Goal: Task Accomplishment & Management: Use online tool/utility

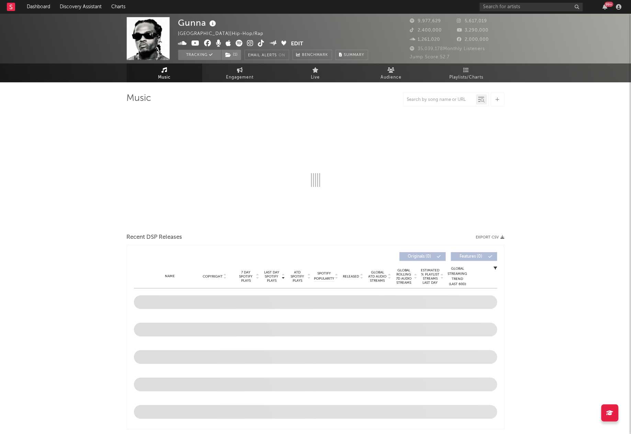
select select "6m"
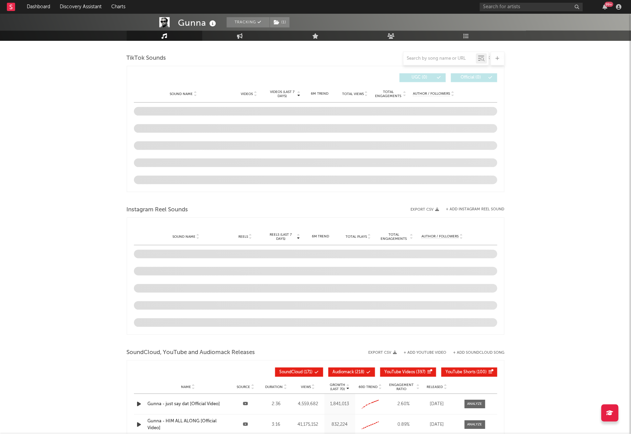
scroll to position [444, 0]
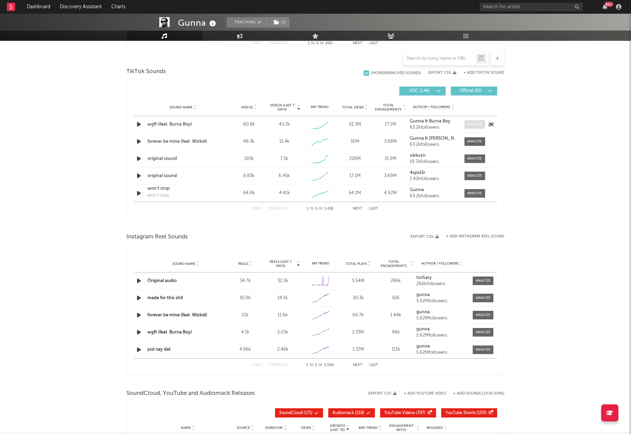
click at [472, 125] on div at bounding box center [474, 124] width 15 height 5
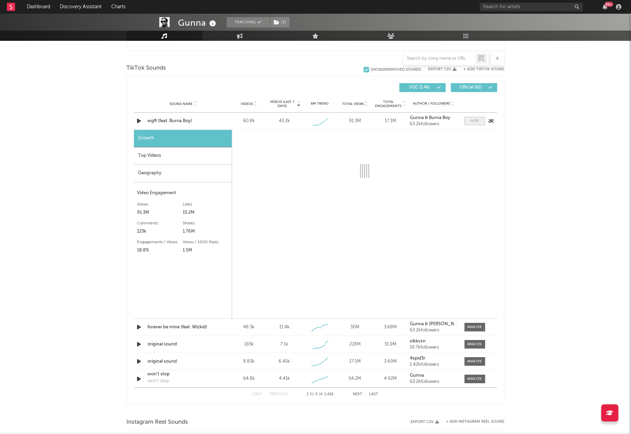
select select "1w"
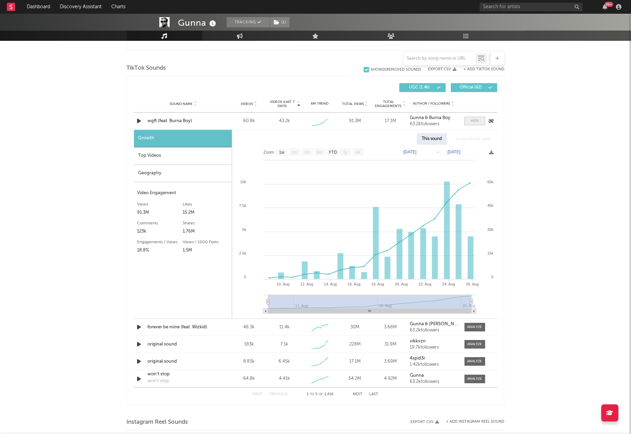
scroll to position [452, 0]
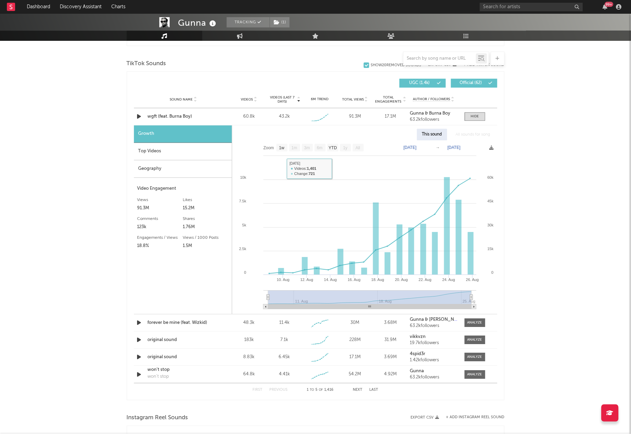
click at [176, 151] on div "Top Videos" at bounding box center [183, 152] width 98 height 18
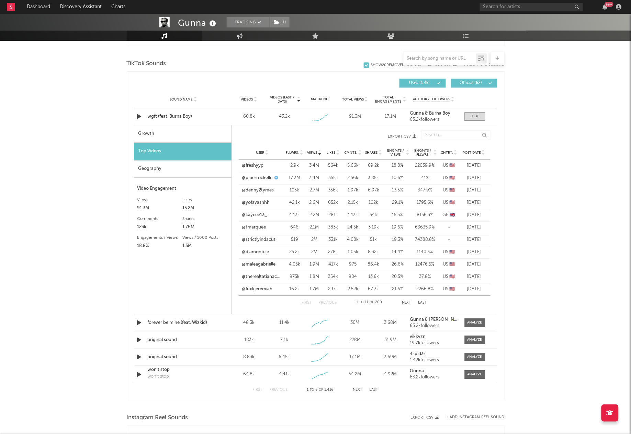
click at [475, 154] on div "Post Date" at bounding box center [474, 152] width 26 height 5
click at [252, 167] on link "@piperrockelle" at bounding box center [257, 165] width 31 height 7
click at [500, 59] on div at bounding box center [498, 58] width 14 height 14
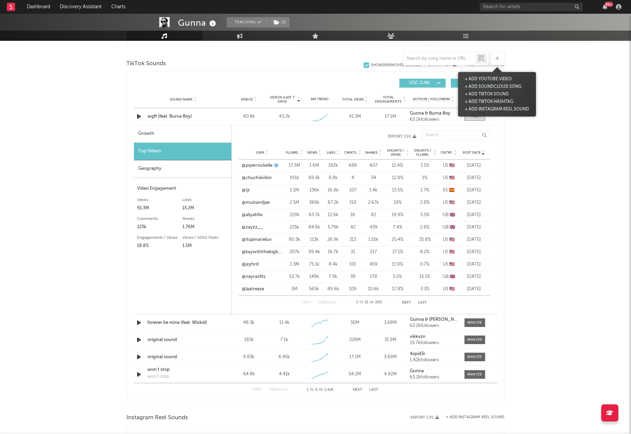
click at [476, 94] on button "+ Add TikTok Sound" at bounding box center [486, 95] width 47 height 8
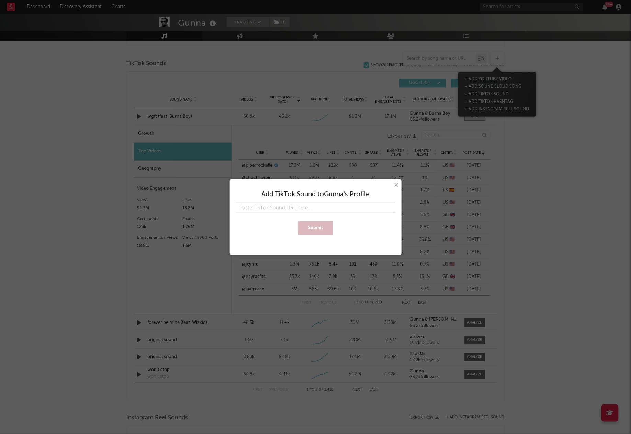
type input "[URL][DOMAIN_NAME]"
click at [298, 221] on button "Submit" at bounding box center [315, 228] width 35 height 14
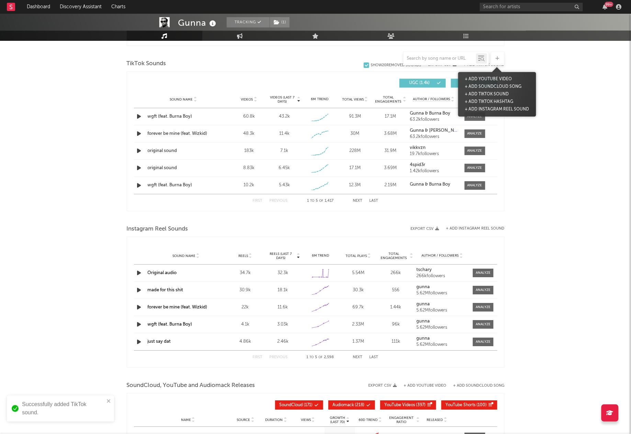
scroll to position [0, 0]
click at [478, 184] on div at bounding box center [474, 185] width 15 height 5
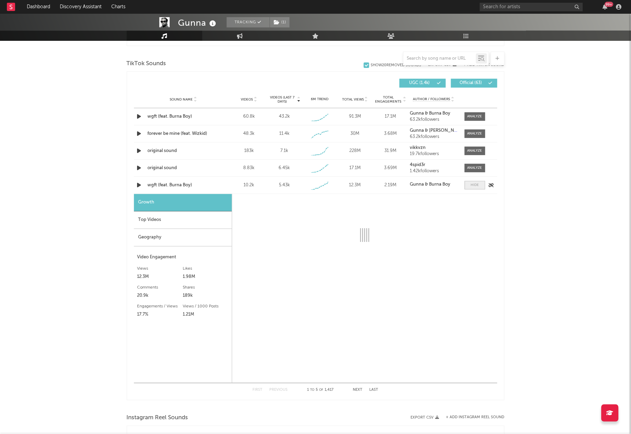
select select "1w"
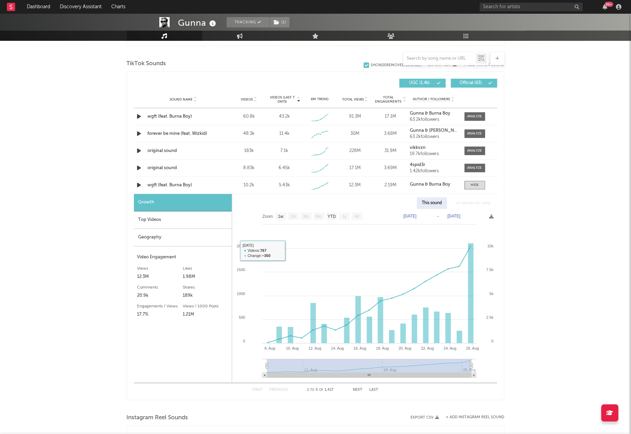
click at [144, 222] on div "Top Videos" at bounding box center [183, 220] width 98 height 18
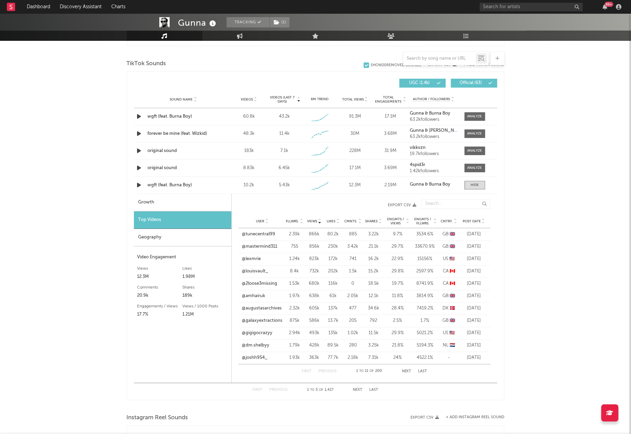
click at [469, 219] on span "Post Date" at bounding box center [472, 221] width 18 height 4
click at [471, 219] on span "Post Date" at bounding box center [472, 221] width 18 height 4
click at [260, 232] on link "@galaxyextractions" at bounding box center [262, 234] width 41 height 7
click at [182, 115] on div "wgft (feat. Burna Boy)" at bounding box center [184, 116] width 72 height 7
click at [468, 121] on span at bounding box center [475, 116] width 21 height 9
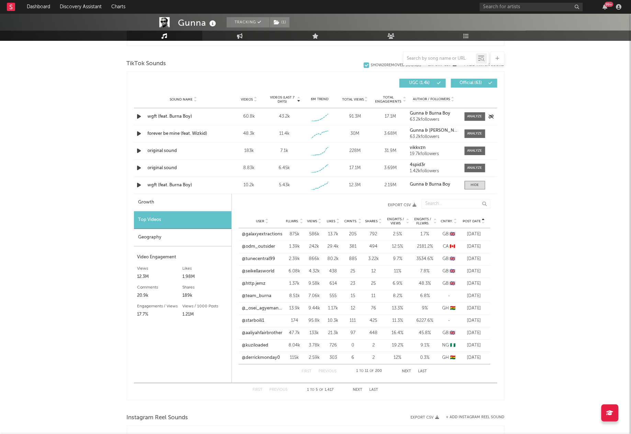
select select "1w"
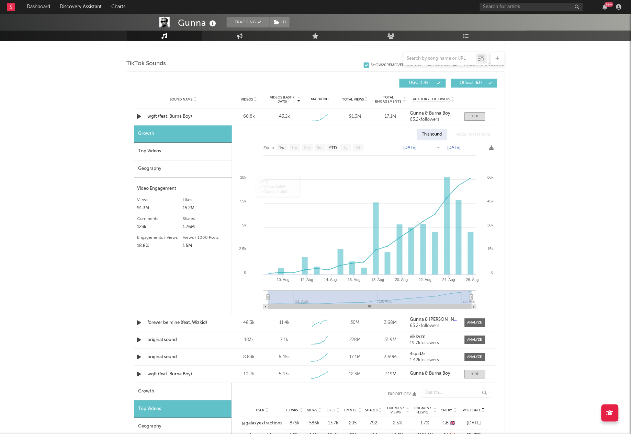
click at [162, 172] on div "Geography" at bounding box center [183, 169] width 98 height 18
